Goal: Find specific page/section: Find specific page/section

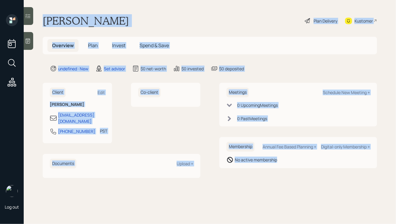
drag, startPoint x: 308, startPoint y: 175, endPoint x: 161, endPoint y: 7, distance: 222.6
click at [161, 7] on main "[PERSON_NAME] Plan Delivery Kustomer Overview Plan Invest Spend & Save undefine…" at bounding box center [210, 112] width 372 height 224
click at [141, 22] on div "[PERSON_NAME] Plan Delivery Kustomer" at bounding box center [210, 20] width 334 height 13
drag, startPoint x: 41, startPoint y: 17, endPoint x: 264, endPoint y: 174, distance: 272.6
click at [264, 174] on main "[PERSON_NAME] Plan Delivery Kustomer Overview Plan Invest Spend & Save undefine…" at bounding box center [210, 112] width 372 height 224
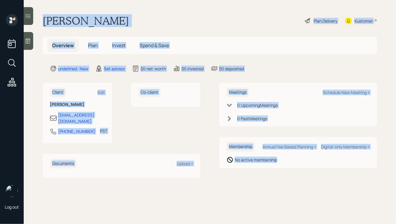
click at [264, 174] on main "[PERSON_NAME] Plan Delivery Kustomer Overview Plan Invest Spend & Save undefine…" at bounding box center [210, 112] width 372 height 224
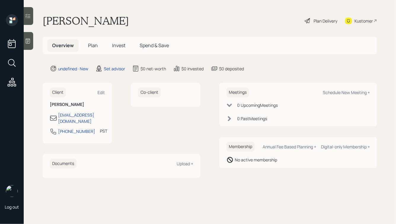
click at [28, 38] on icon at bounding box center [28, 41] width 6 height 6
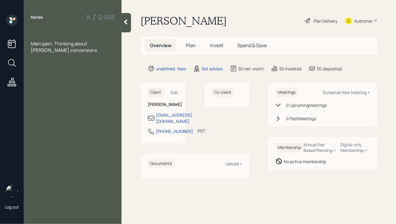
click at [38, 29] on div at bounding box center [73, 30] width 84 height 7
